Goal: Transaction & Acquisition: Purchase product/service

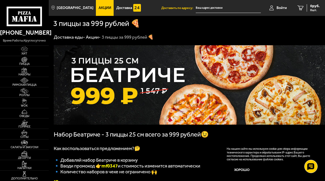
scroll to position [158, 0]
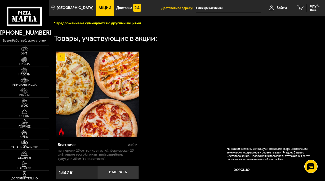
drag, startPoint x: 324, startPoint y: 69, endPoint x: 325, endPoint y: 77, distance: 7.7
click at [324, 77] on html "[PHONE_NUMBER] время работы: круглосуточно [PERSON_NAME] Наборы Римская пицца Р…" at bounding box center [162, 37] width 325 height 390
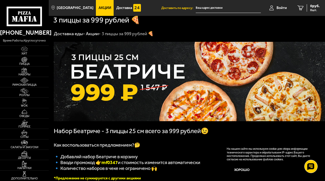
scroll to position [0, 0]
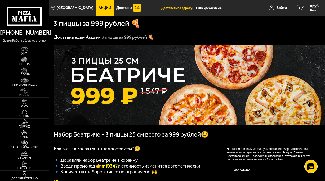
click at [27, 74] on span "Наборы" at bounding box center [24, 74] width 49 height 3
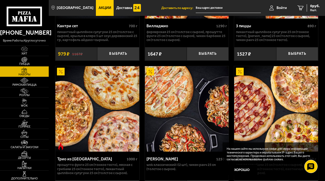
scroll to position [633, 0]
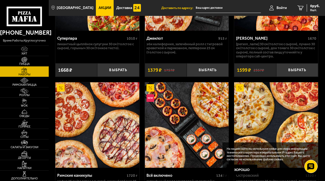
drag, startPoint x: 324, startPoint y: 76, endPoint x: 324, endPoint y: 71, distance: 5.6
click at [324, 71] on div "Джентельмен клуб 820 г Пикантный цыплёнок сулугуни 25 см (тонкое тесто), Чикен …" at bounding box center [187, 167] width 276 height 1520
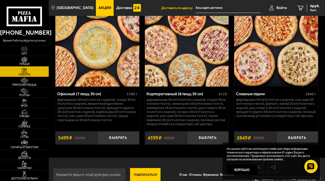
scroll to position [1430, 0]
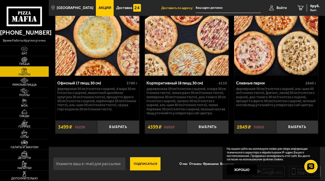
click at [98, 7] on span "Акции" at bounding box center [104, 8] width 13 height 4
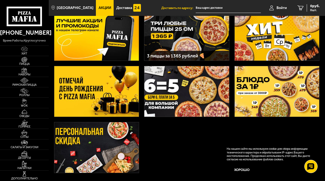
scroll to position [42, 0]
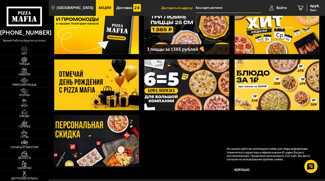
click at [100, 86] on img at bounding box center [96, 85] width 84 height 51
